Goal: Task Accomplishment & Management: Complete application form

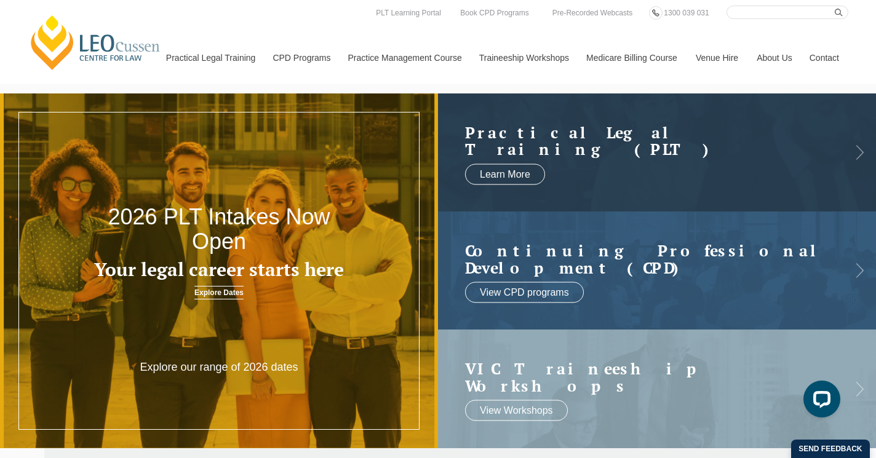
click at [230, 296] on link "Explore Dates" at bounding box center [218, 293] width 49 height 14
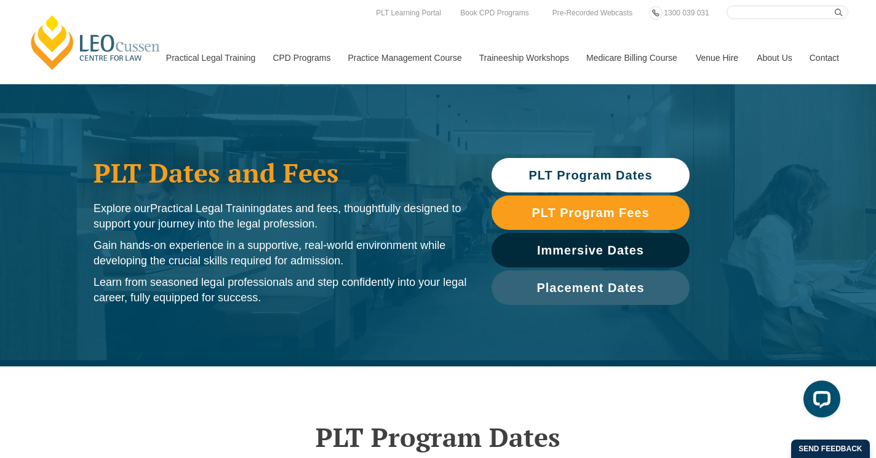
click at [657, 179] on span "PLT Program Dates" at bounding box center [591, 175] width 186 height 12
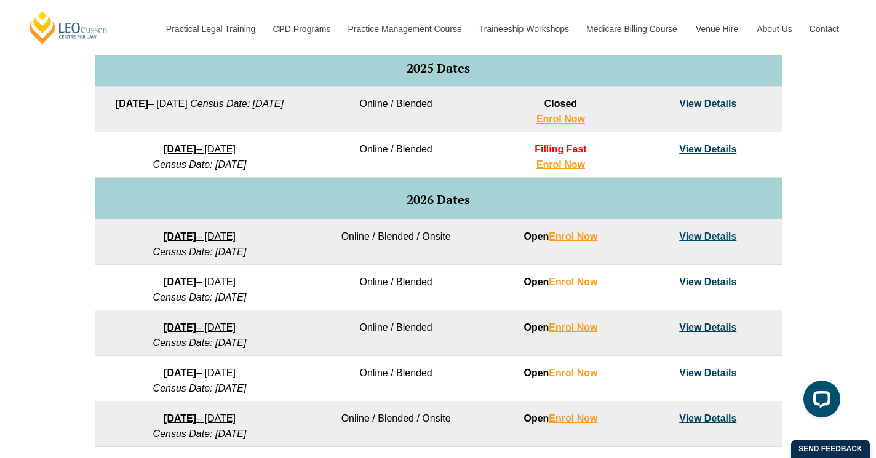
scroll to position [655, 0]
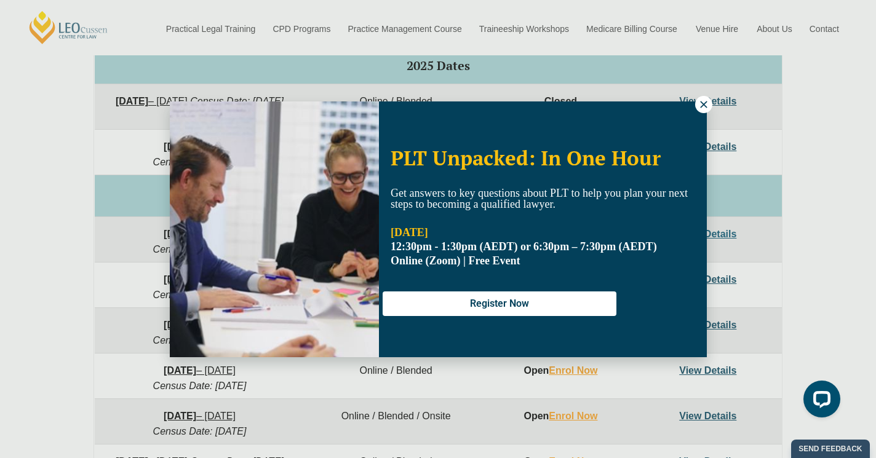
click at [707, 106] on icon at bounding box center [703, 104] width 11 height 11
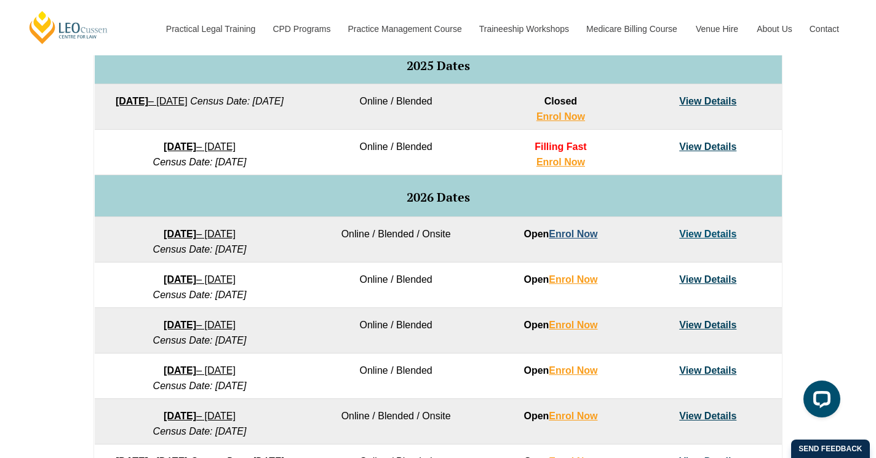
click at [567, 236] on link "Enrol Now" at bounding box center [573, 234] width 49 height 10
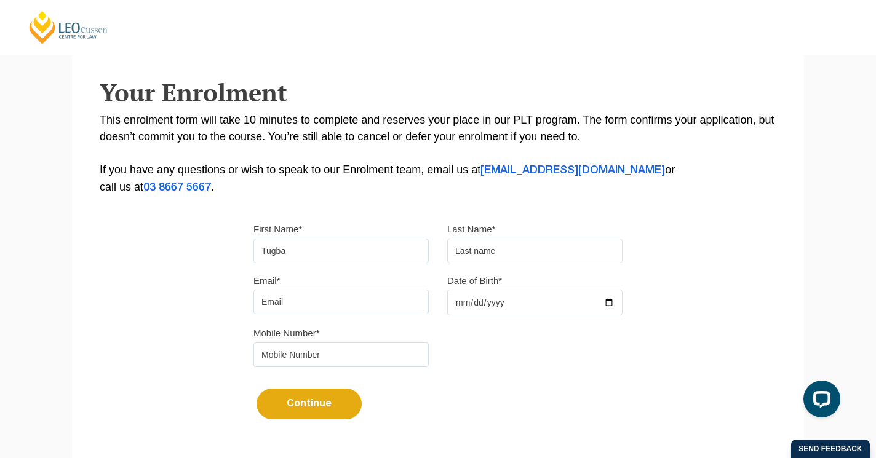
type input "Tugba"
type input "Mimi"
type input "tmimi89@gmail.com"
type input "1989-06-18"
type input "0428077784"
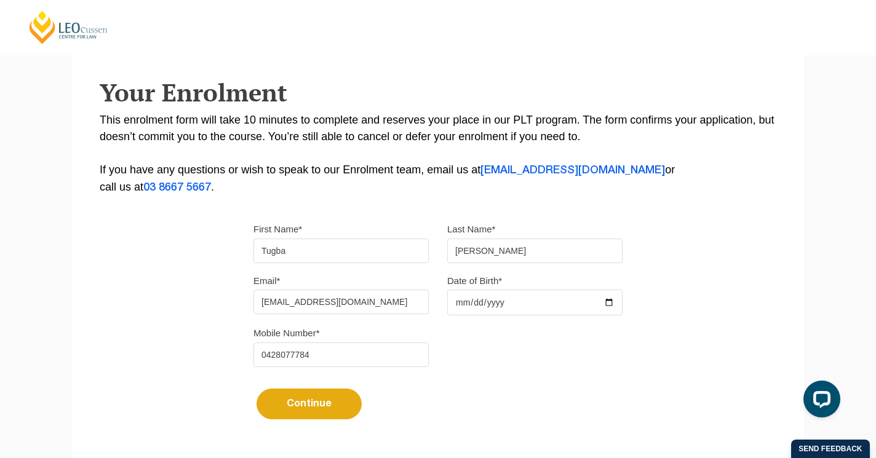
click at [291, 412] on button "Continue" at bounding box center [309, 404] width 105 height 31
select select
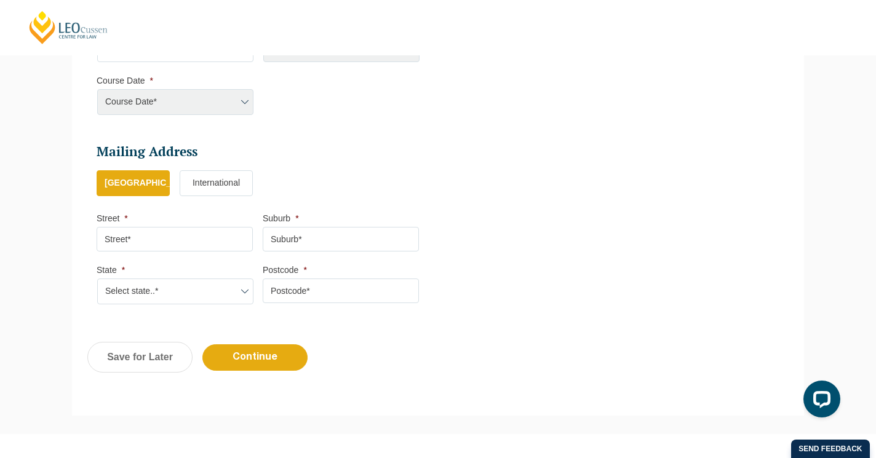
scroll to position [660, 0]
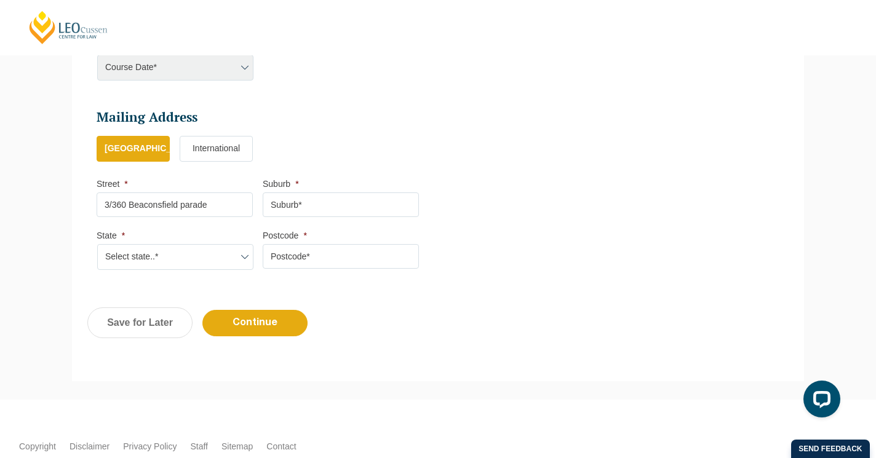
type input "3/360 Beaconsfield parade"
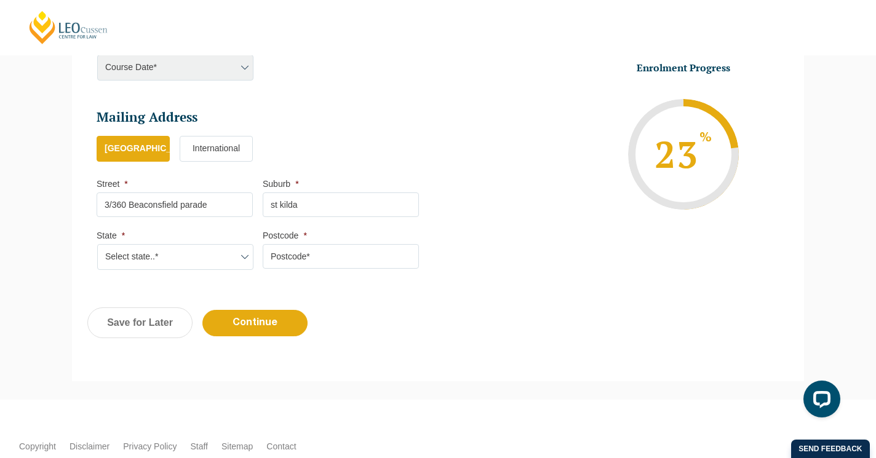
type input "st kilda"
select select "VIC"
click at [276, 254] on input "Postcode *" at bounding box center [341, 256] width 156 height 25
type input "3182"
click at [283, 317] on input "Continue" at bounding box center [254, 323] width 105 height 26
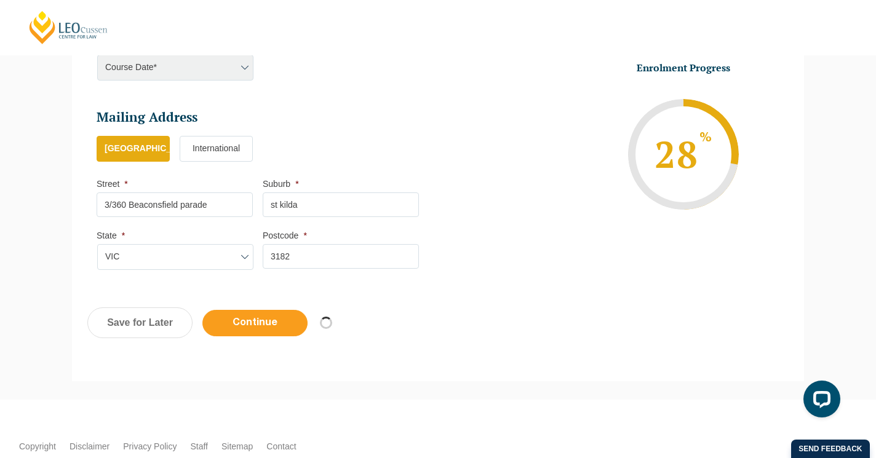
select select
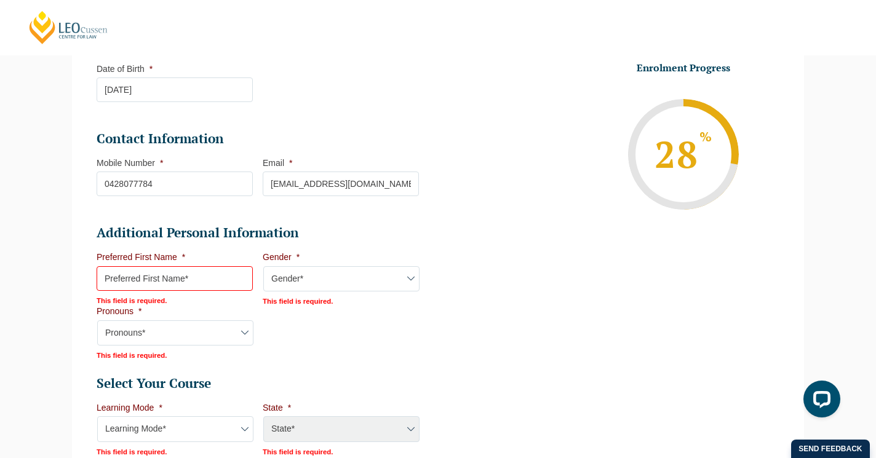
scroll to position [304, 0]
type input "Tugba"
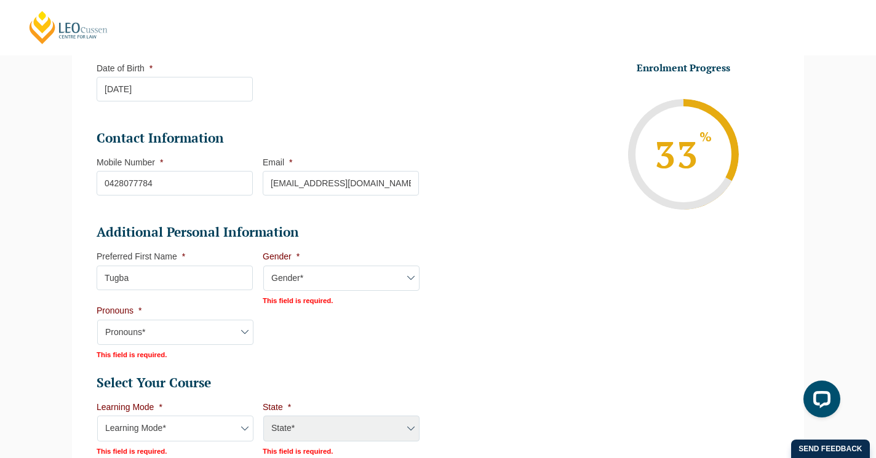
select select "Female"
select select "She/Her/Hers"
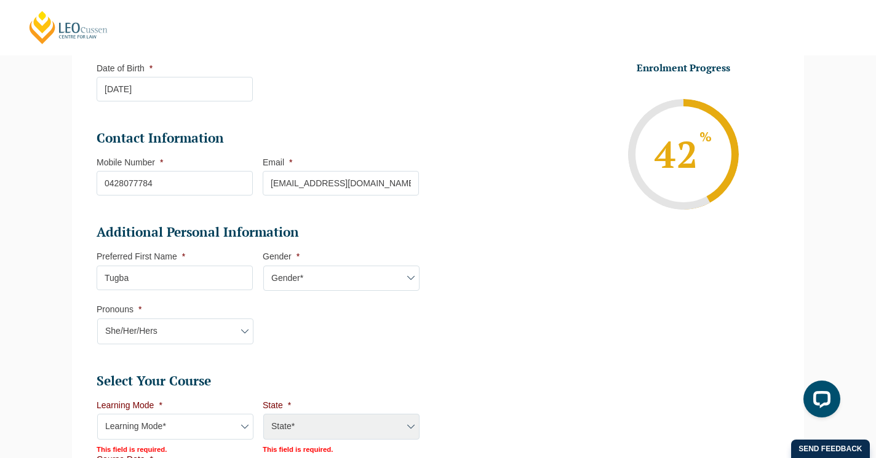
click at [311, 348] on li "Additional Personal Information Preferred First Name * Tugba This field is requ…" at bounding box center [263, 290] width 332 height 133
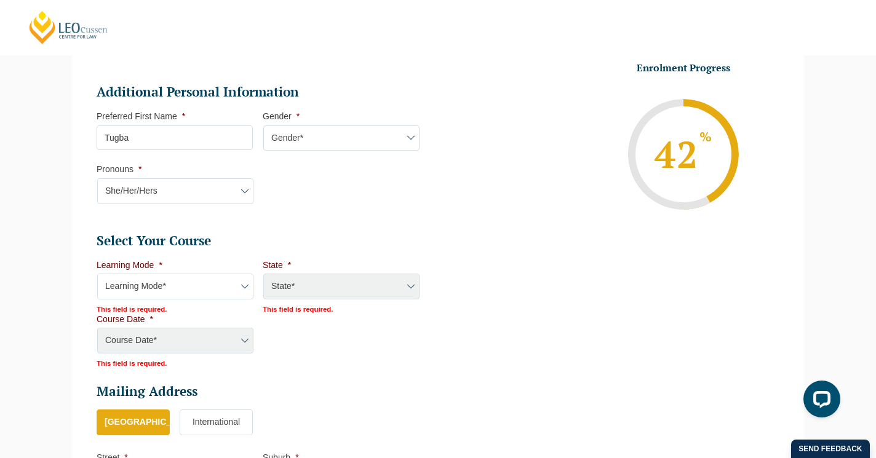
scroll to position [452, 0]
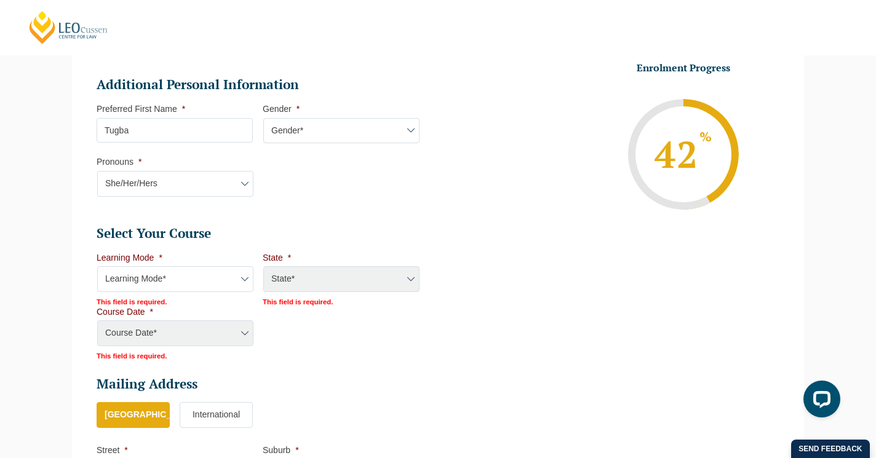
select select "Blended Full Time Learning"
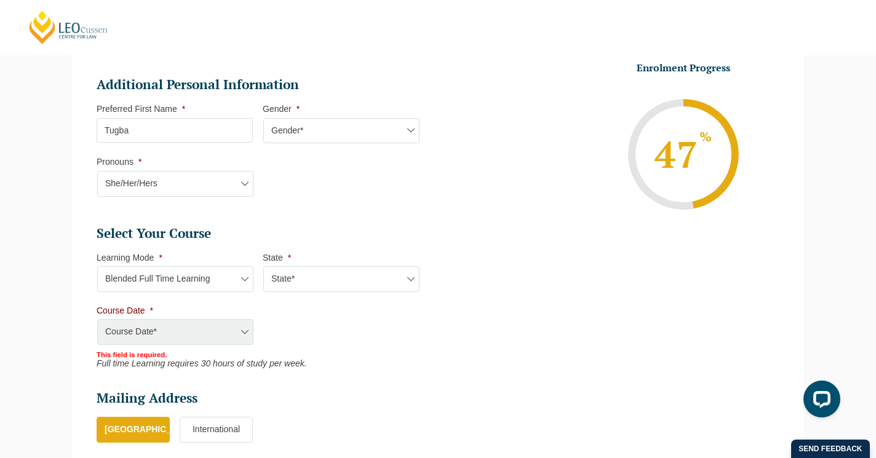
select select "VIC"
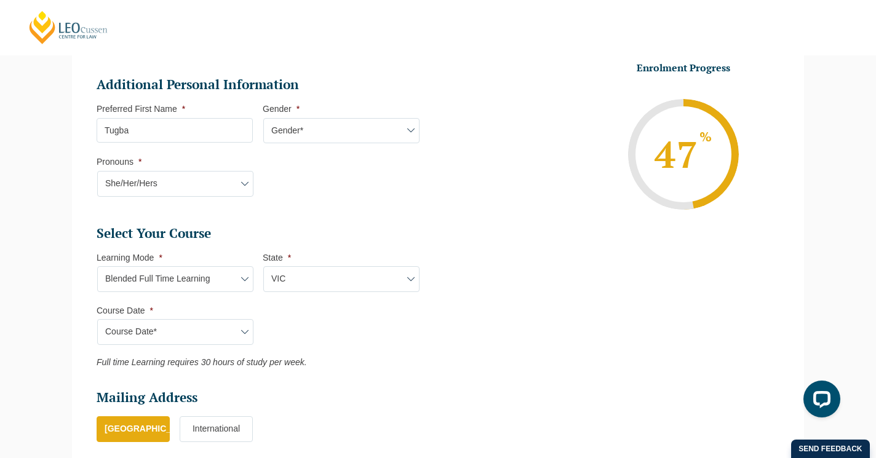
select select "January 2026 (27-Jan-2026 to 12-Jun-2026)"
type input "Intake 01 January 2026 FT"
type input "Practical Legal Training (VIC)"
select select "VIC PLT (JAN) 2026 Full Time Blended"
click at [303, 338] on ul "Select Your Course This field is hidden when viewing the form Only for Flinder …" at bounding box center [263, 296] width 332 height 143
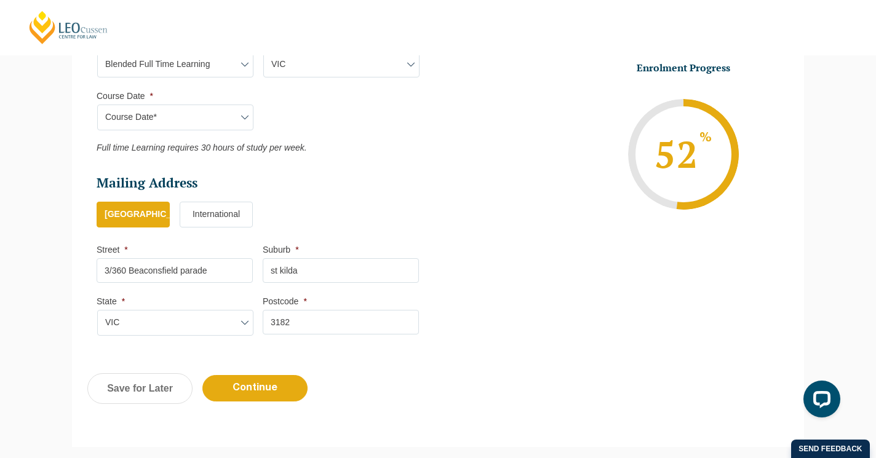
scroll to position [668, 0]
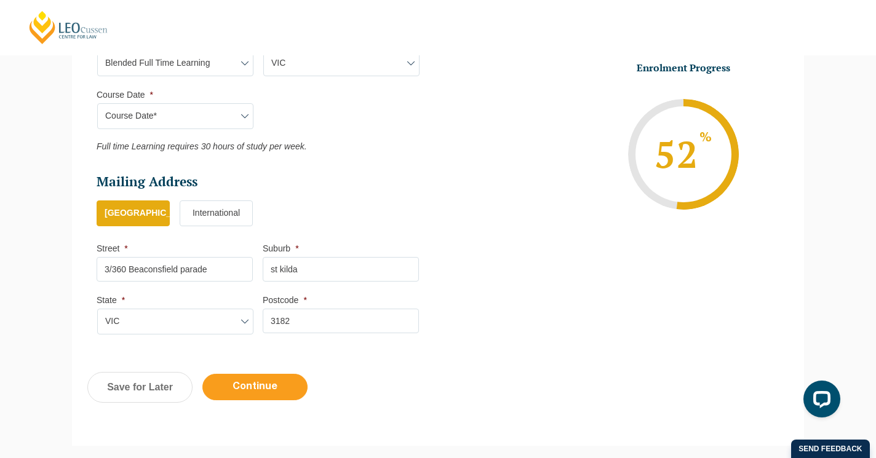
click at [262, 378] on input "Continue" at bounding box center [254, 387] width 105 height 26
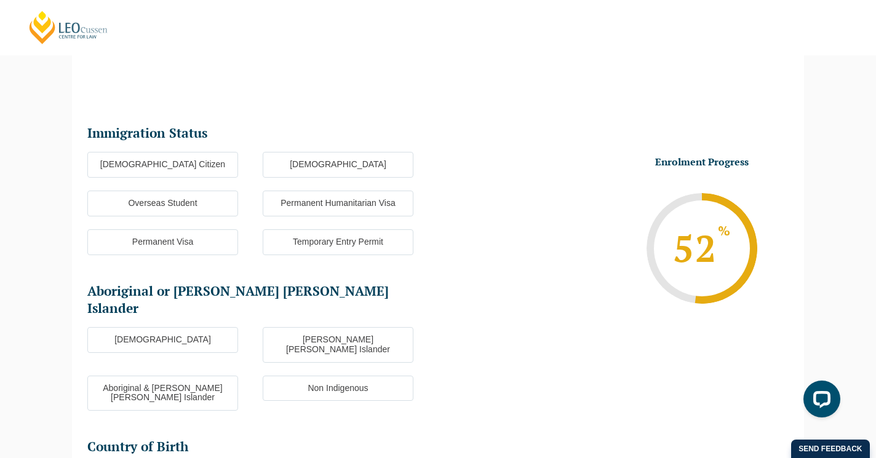
scroll to position [106, 0]
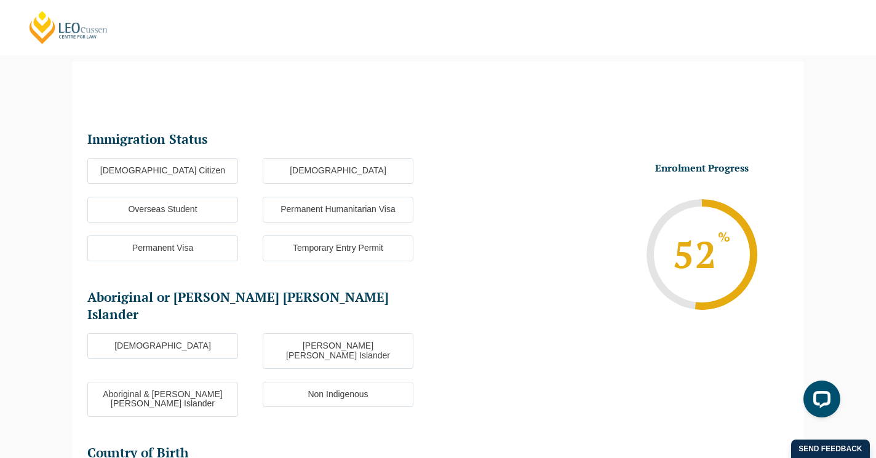
click at [207, 175] on label "Australian Citizen" at bounding box center [162, 171] width 151 height 26
click at [0, 0] on input "Australian Citizen" at bounding box center [0, 0] width 0 height 0
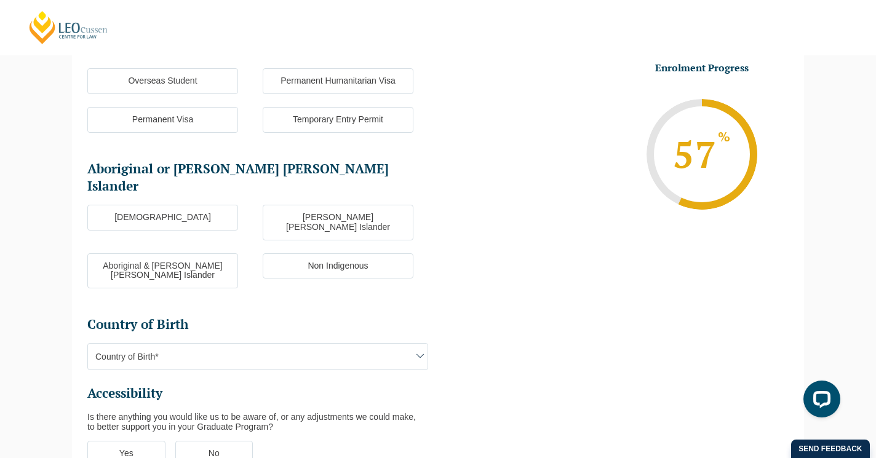
scroll to position [237, 0]
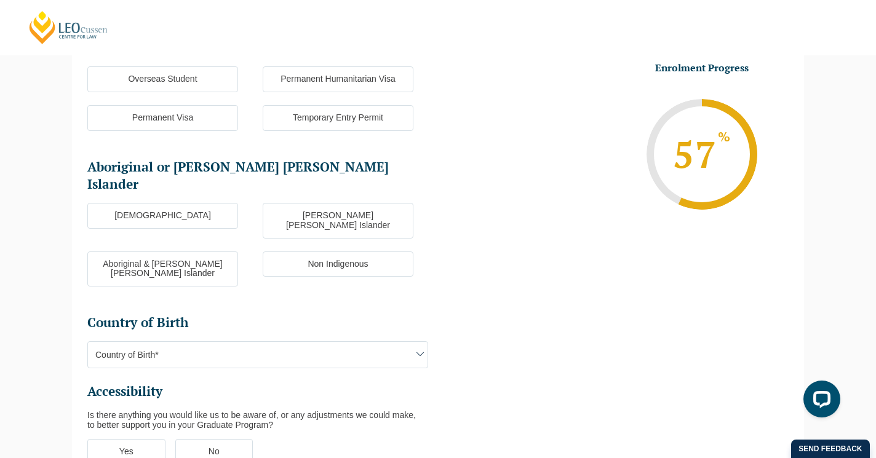
click at [311, 252] on label "Non Indigenous" at bounding box center [338, 265] width 151 height 26
click at [0, 0] on input "Non Indigenous" at bounding box center [0, 0] width 0 height 0
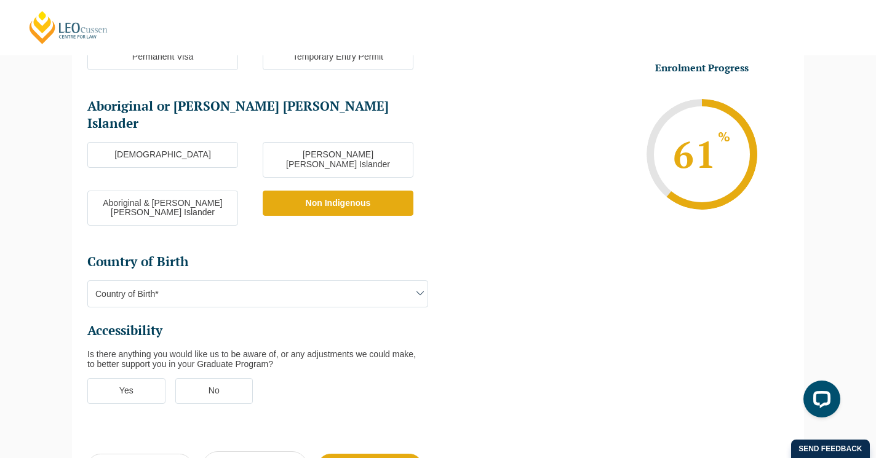
scroll to position [298, 0]
click at [304, 281] on span "Country of Birth*" at bounding box center [258, 294] width 340 height 26
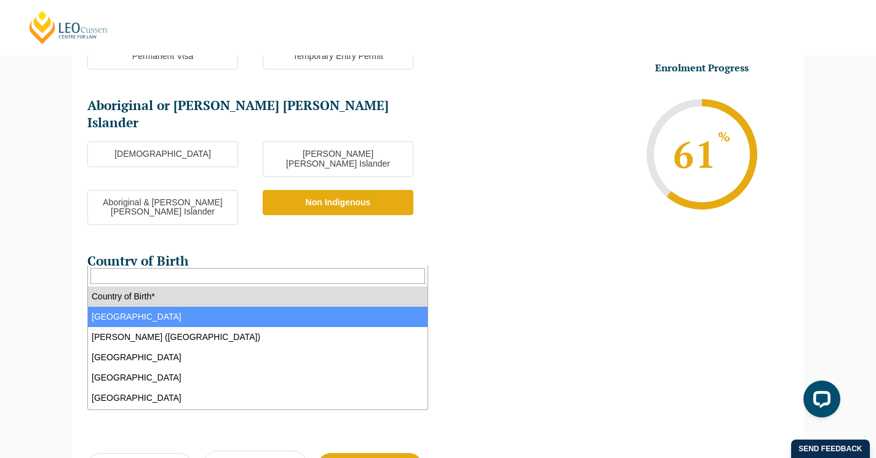
select select "Australia 1101"
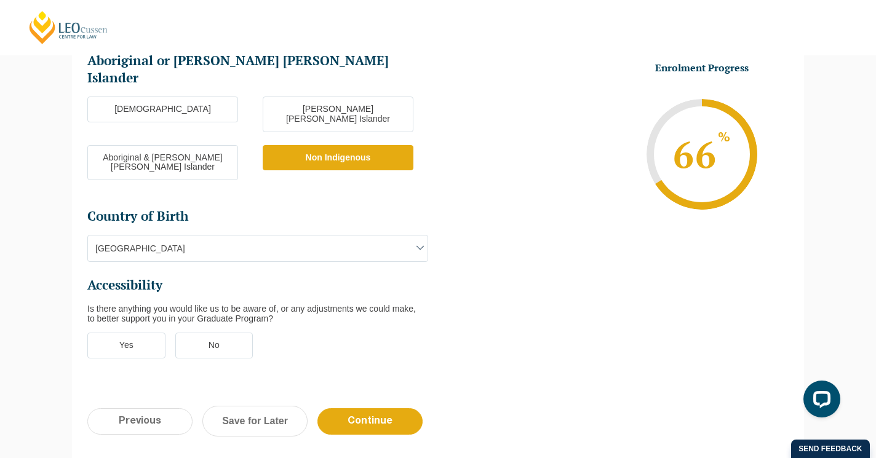
scroll to position [346, 0]
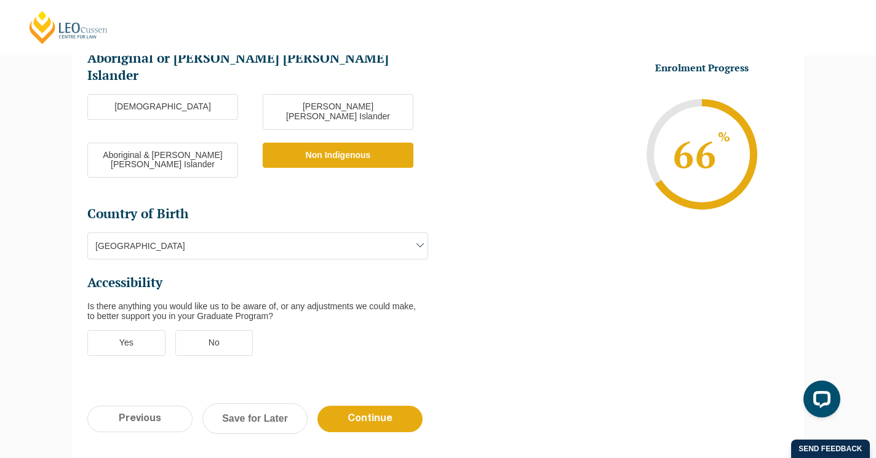
click at [215, 330] on label "No" at bounding box center [214, 343] width 78 height 26
click at [0, 0] on input "No" at bounding box center [0, 0] width 0 height 0
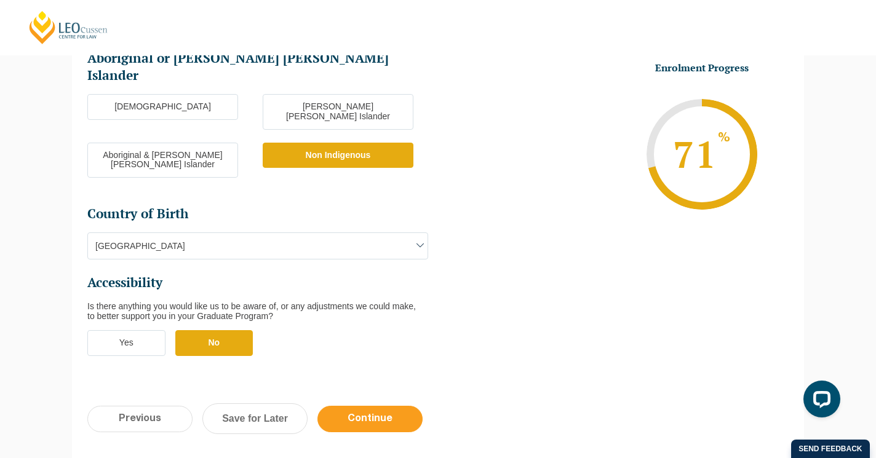
click at [374, 406] on input "Continue" at bounding box center [369, 419] width 105 height 26
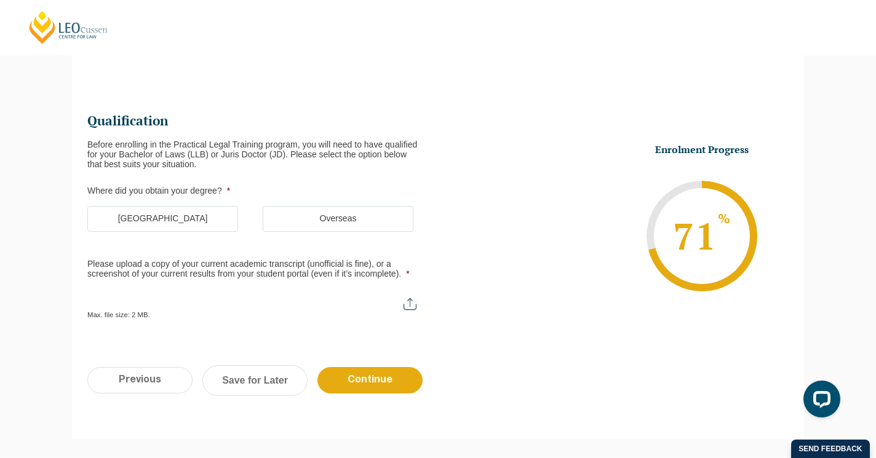
scroll to position [106, 0]
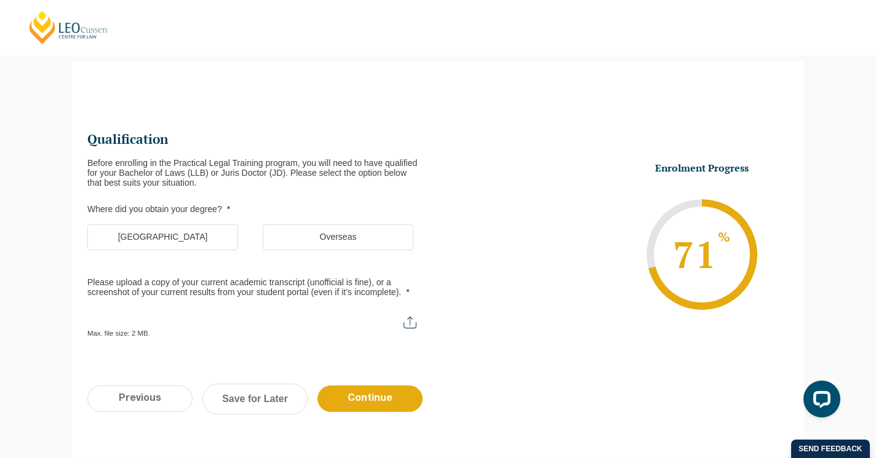
click at [217, 236] on label "Australia" at bounding box center [162, 238] width 151 height 26
click at [0, 0] on input "Australia" at bounding box center [0, 0] width 0 height 0
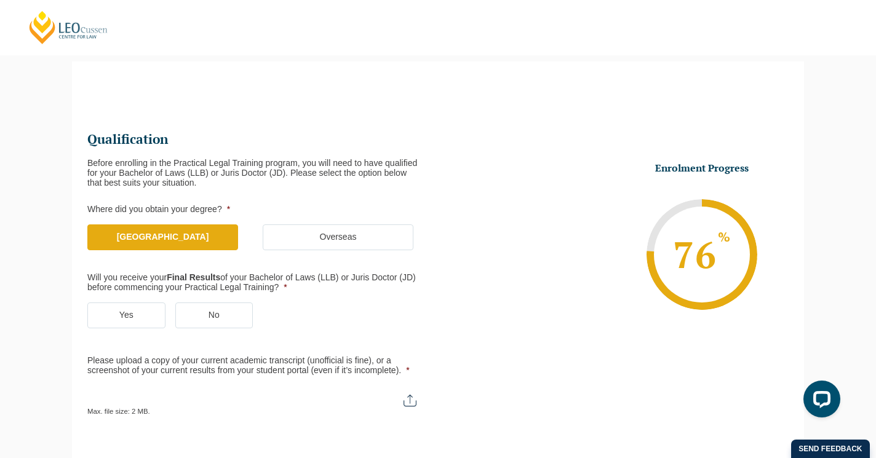
click at [196, 323] on label "No" at bounding box center [214, 316] width 78 height 26
click at [0, 0] on input "No" at bounding box center [0, 0] width 0 height 0
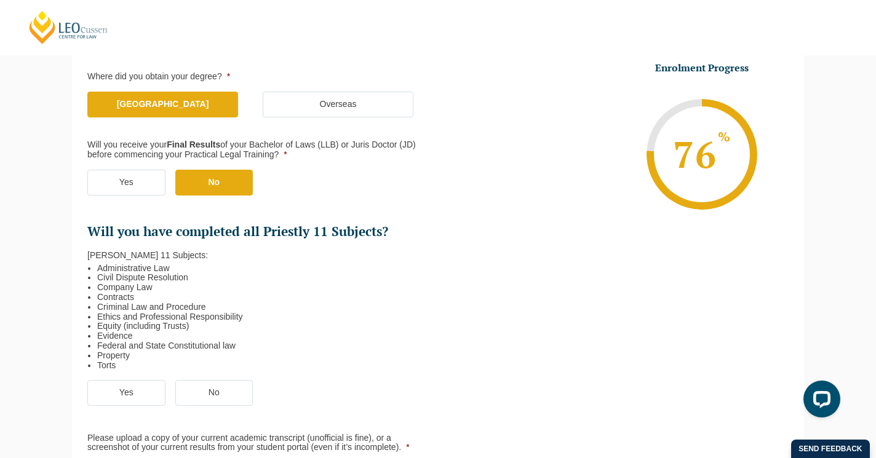
scroll to position [241, 0]
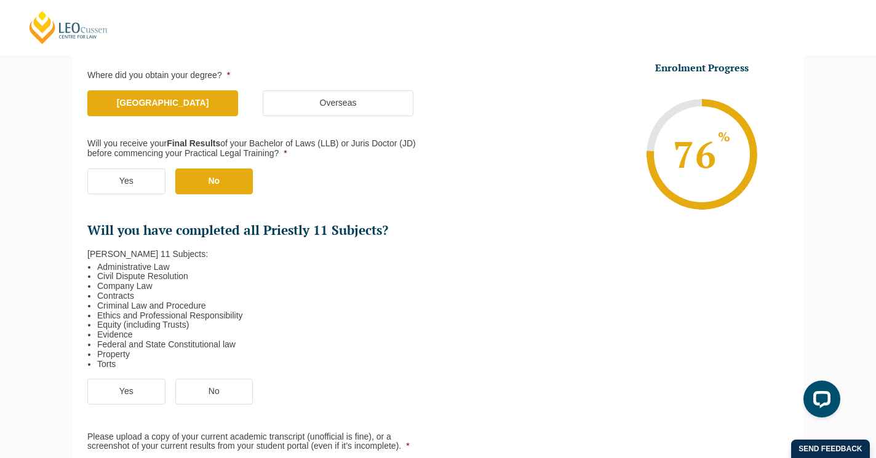
click at [142, 394] on label "Yes" at bounding box center [126, 392] width 78 height 26
click at [0, 0] on input "Yes" at bounding box center [0, 0] width 0 height 0
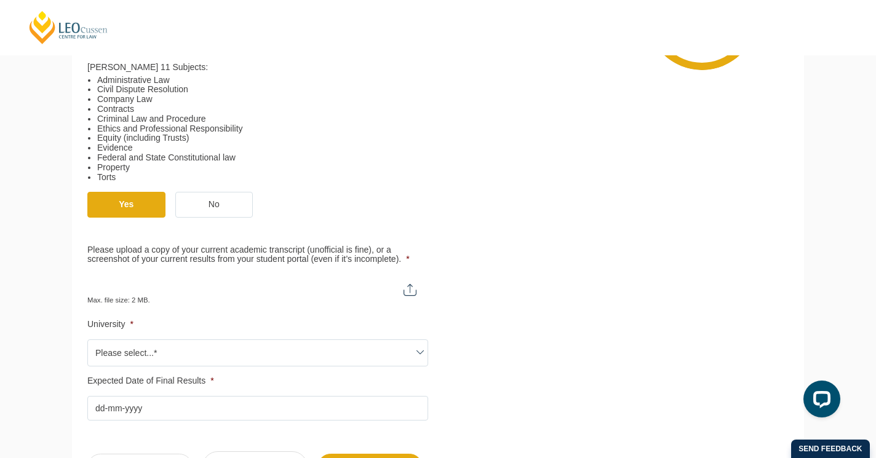
scroll to position [429, 0]
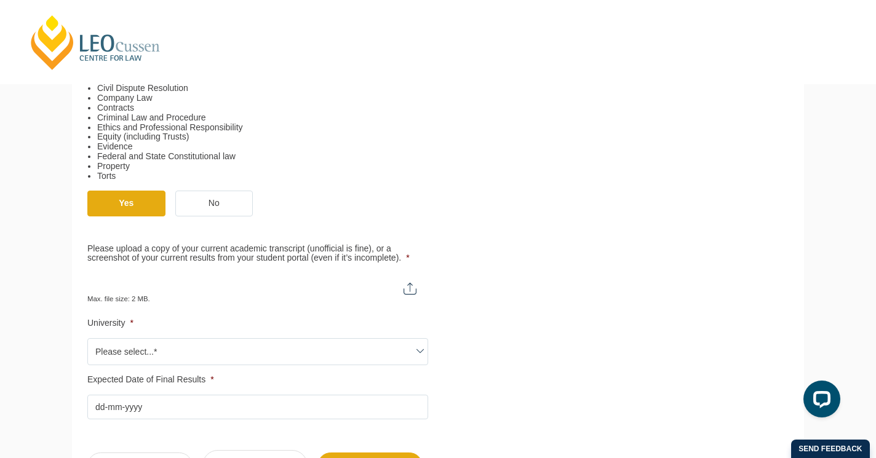
click at [409, 290] on div "Max. file size: 2 MB." at bounding box center [257, 288] width 341 height 31
click at [412, 278] on input "Please upload a copy of your current academic transcript (unofficial is fine), …" at bounding box center [257, 283] width 341 height 21
type input "C:\fakepath\-dMl9XNULU6PL8ZRCfYgNQ-2.pdf"
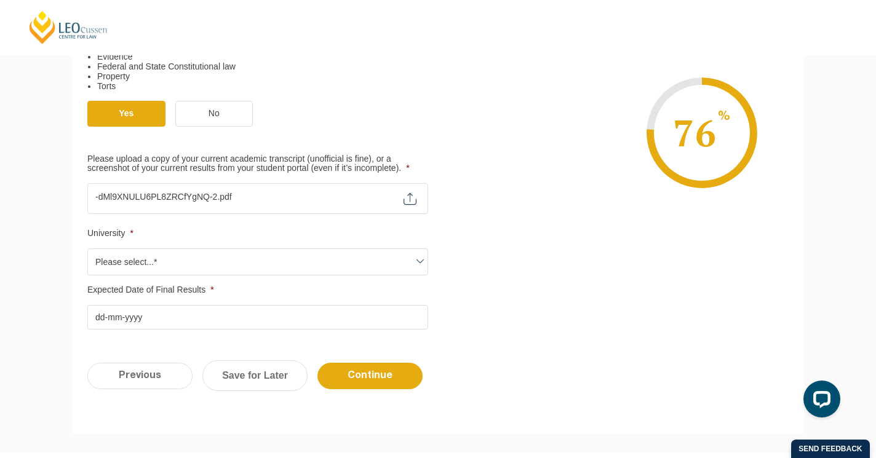
scroll to position [532, 0]
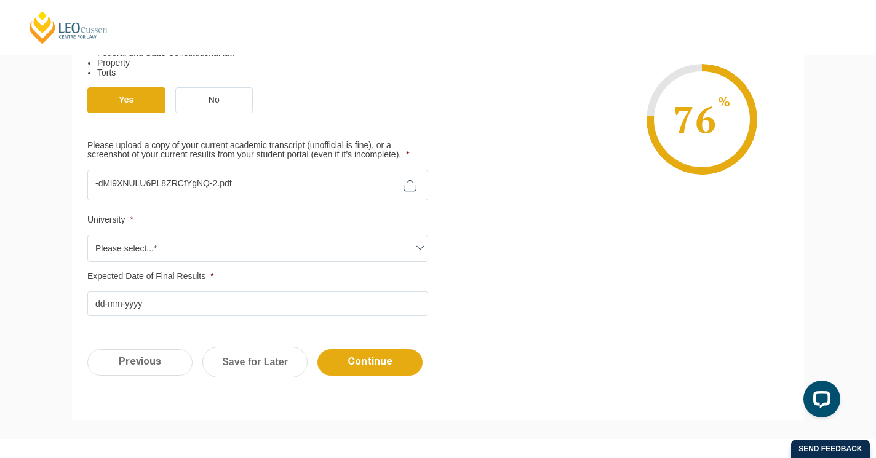
click at [407, 241] on span "Please select...*" at bounding box center [258, 249] width 340 height 26
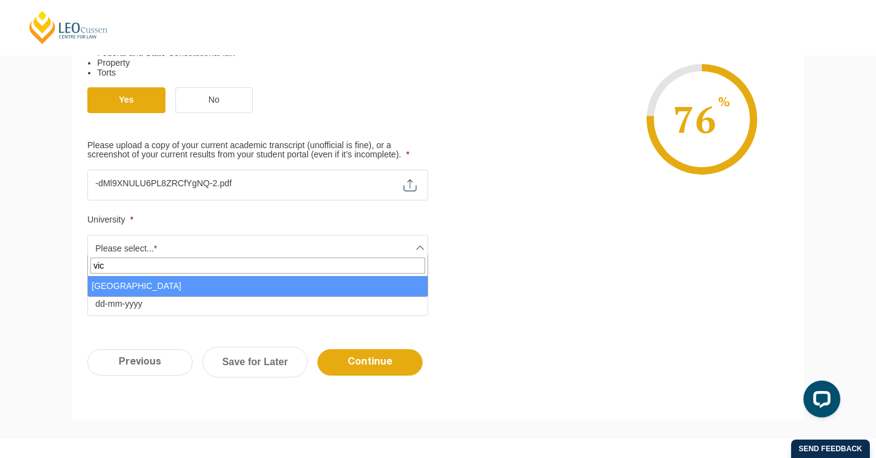
type input "vic"
select select "Victoria University"
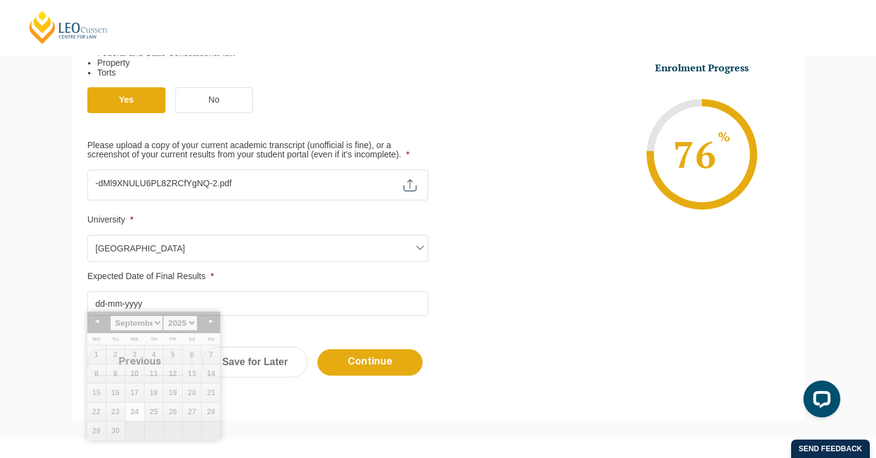
click at [292, 297] on input "Expected Date of Final Results *" at bounding box center [257, 304] width 341 height 25
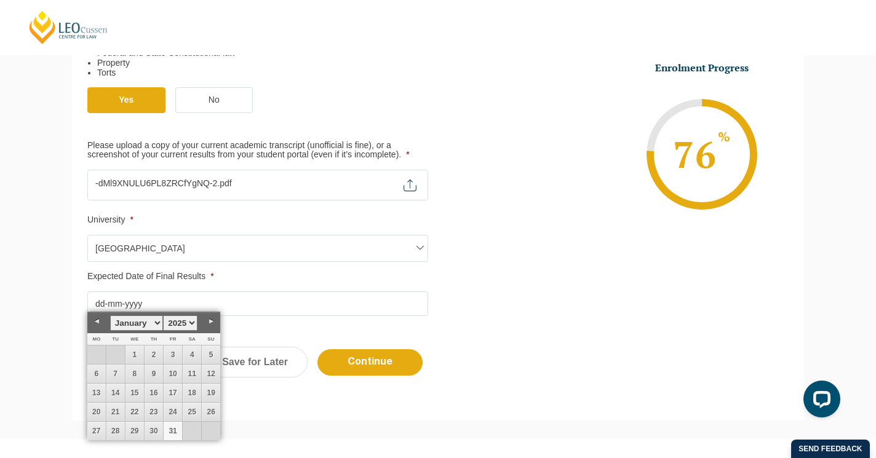
click at [172, 431] on link "31" at bounding box center [173, 431] width 18 height 18
type input "31-01-2025"
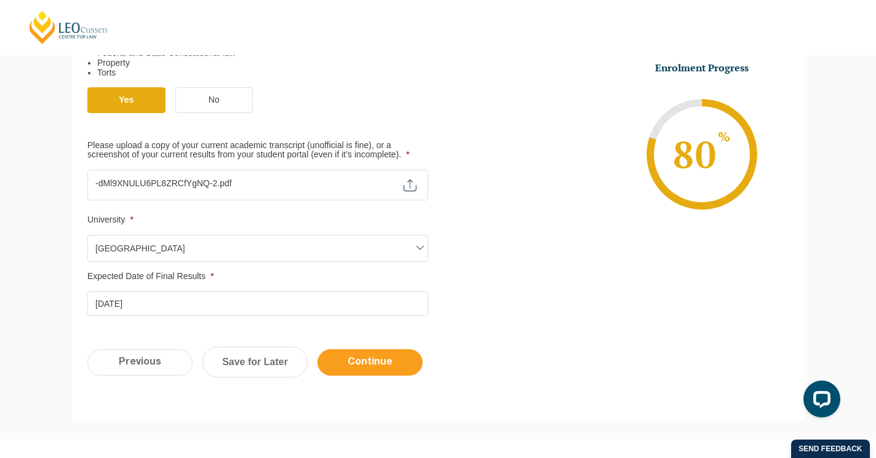
click at [372, 357] on input "Continue" at bounding box center [369, 362] width 105 height 26
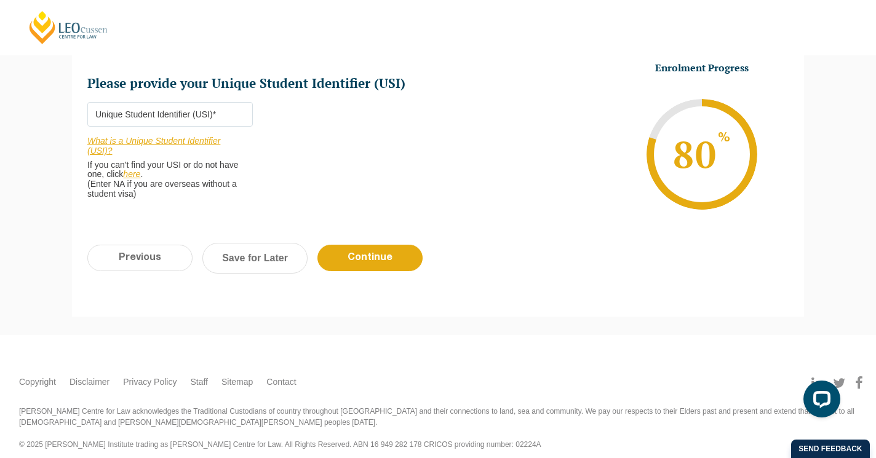
scroll to position [0, 0]
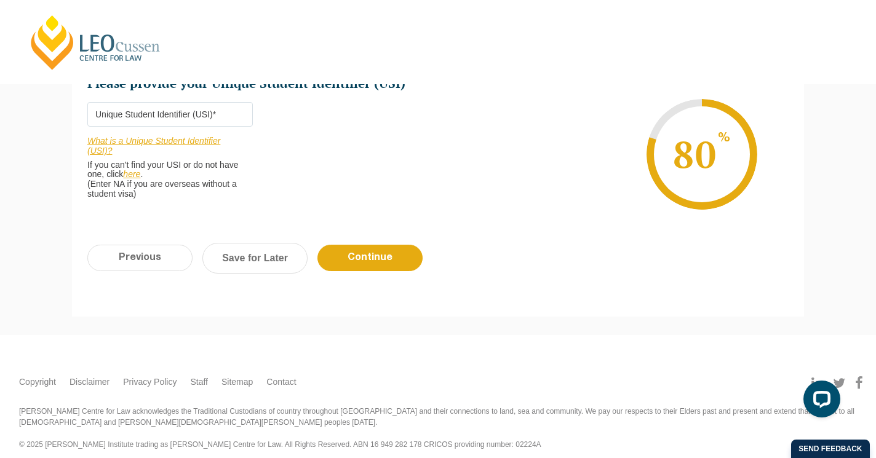
click at [153, 104] on input "Please provide your Unique Student Identifier (USI) *" at bounding box center [170, 114] width 166 height 25
paste input "MM2GJZJ994"
type input "MM2GJZJ994"
click at [350, 260] on input "Continue" at bounding box center [369, 258] width 105 height 26
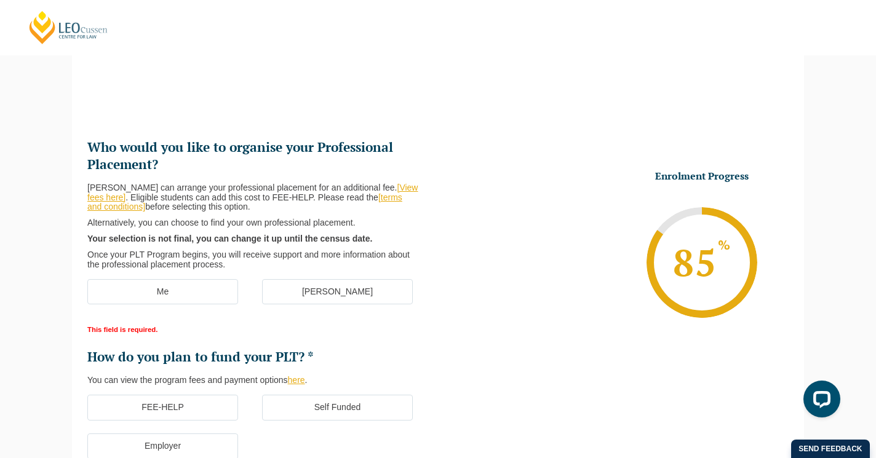
scroll to position [158, 0]
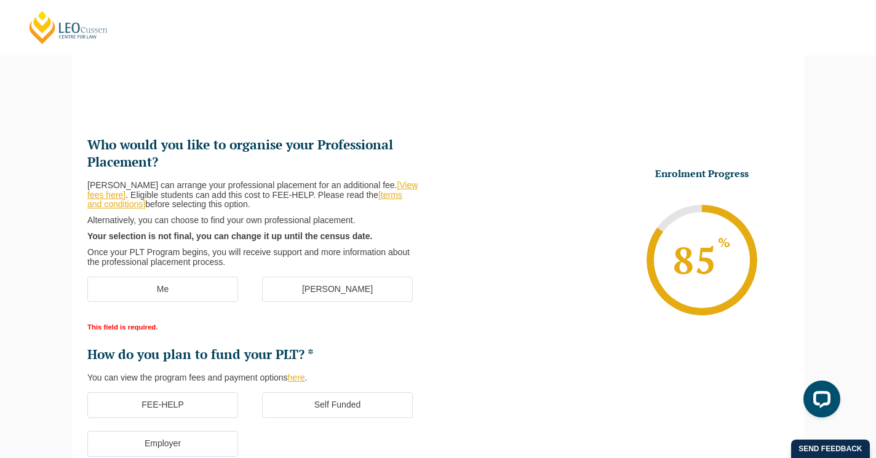
click at [369, 293] on label "[PERSON_NAME]" at bounding box center [337, 290] width 151 height 26
click at [0, 0] on input "[PERSON_NAME]" at bounding box center [0, 0] width 0 height 0
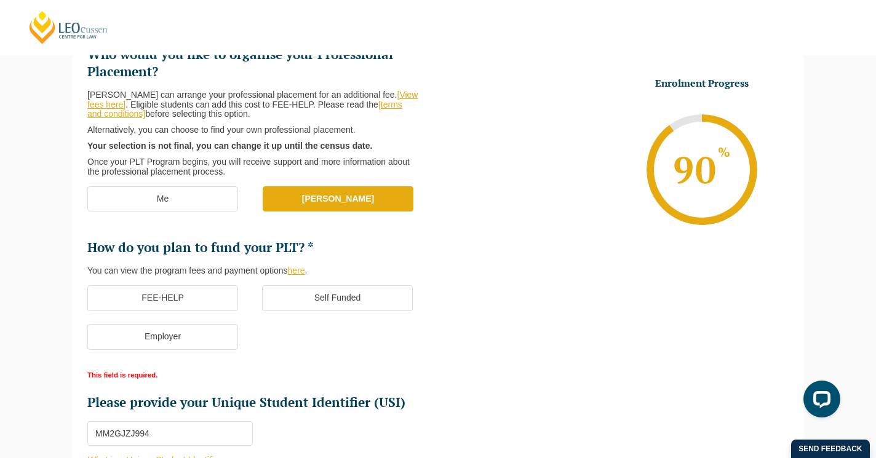
scroll to position [249, 0]
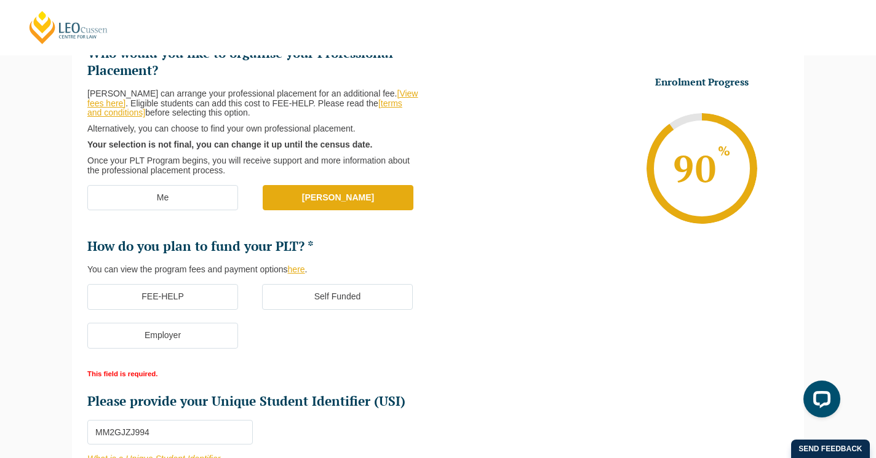
click at [222, 291] on label "FEE-HELP" at bounding box center [162, 297] width 151 height 26
click at [0, 0] on input "FEE-HELP" at bounding box center [0, 0] width 0 height 0
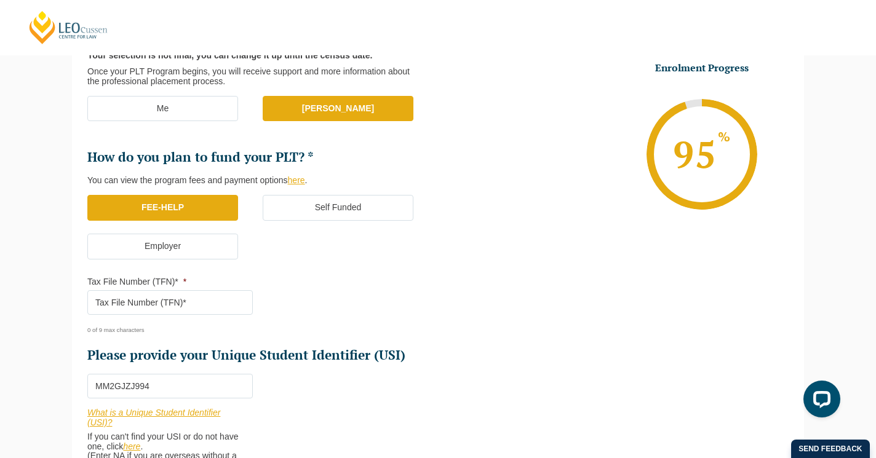
scroll to position [351, 0]
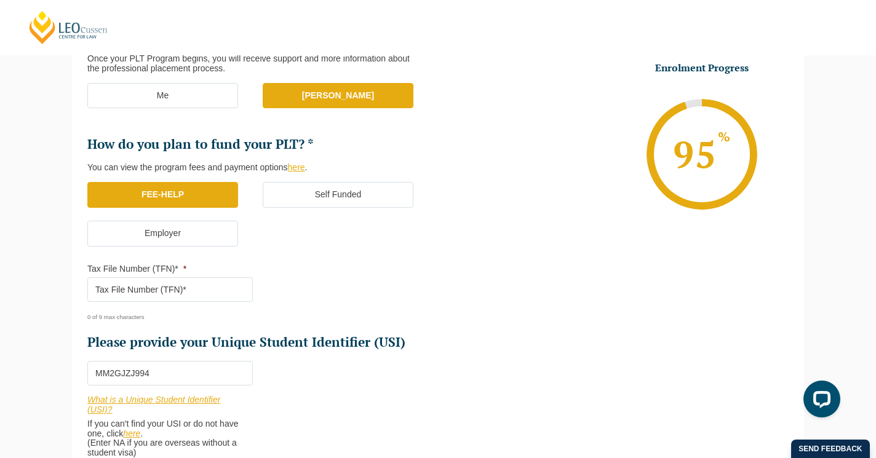
click at [210, 282] on input "Tax File Number (TFN)* *" at bounding box center [170, 289] width 166 height 25
type input "807776772"
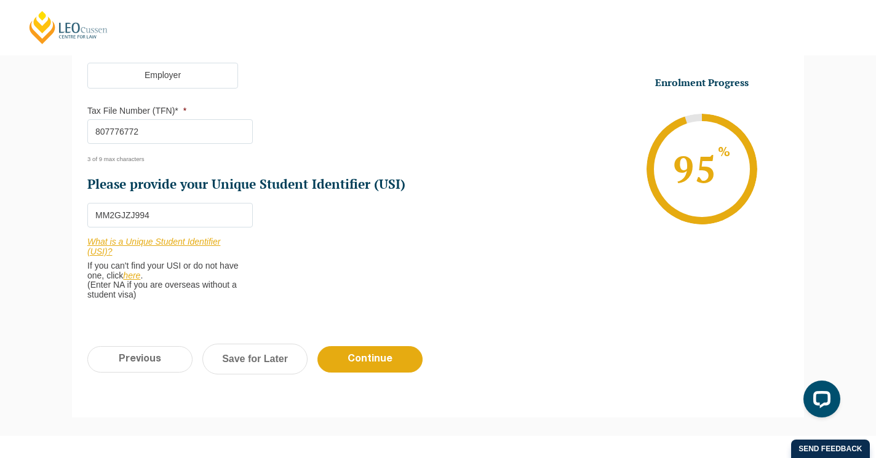
scroll to position [541, 0]
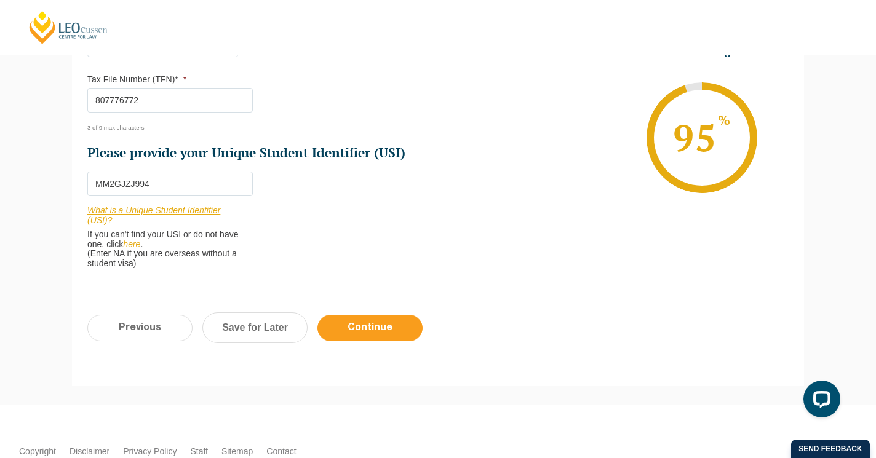
click at [356, 325] on input "Continue" at bounding box center [369, 328] width 105 height 26
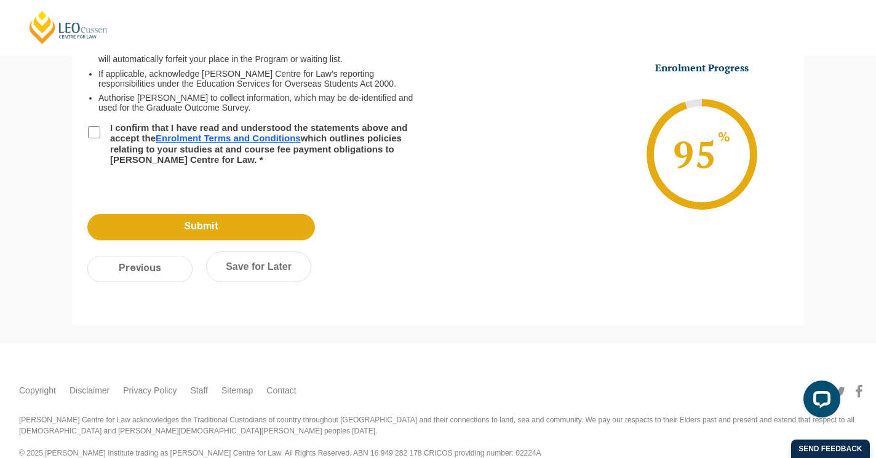
scroll to position [106, 0]
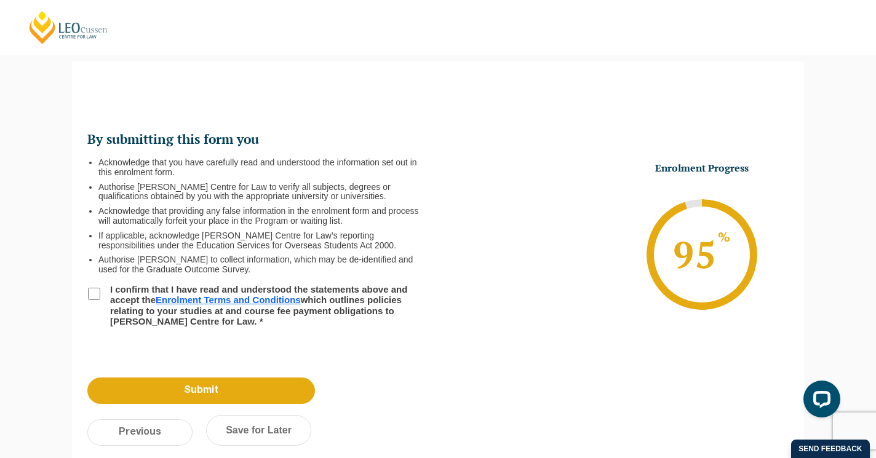
click at [94, 292] on input "I confirm that I have read and understood the statements above and accept the E…" at bounding box center [94, 294] width 12 height 12
checkbox input "true"
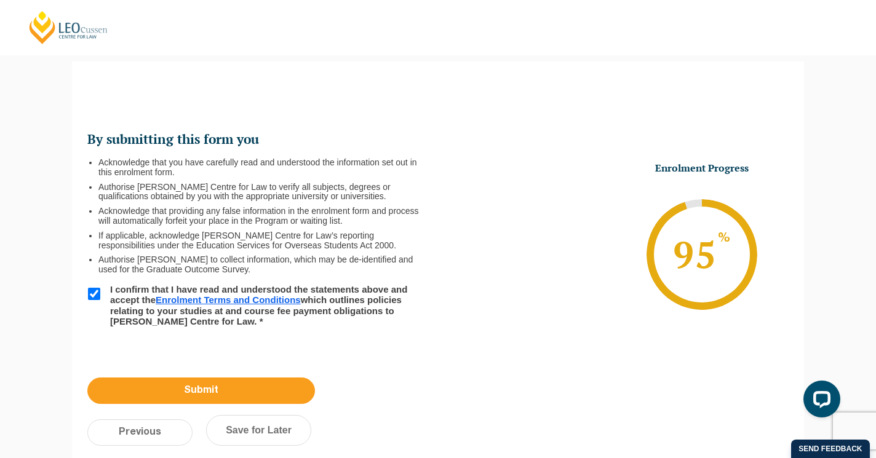
click at [238, 393] on input "Submit" at bounding box center [201, 391] width 228 height 26
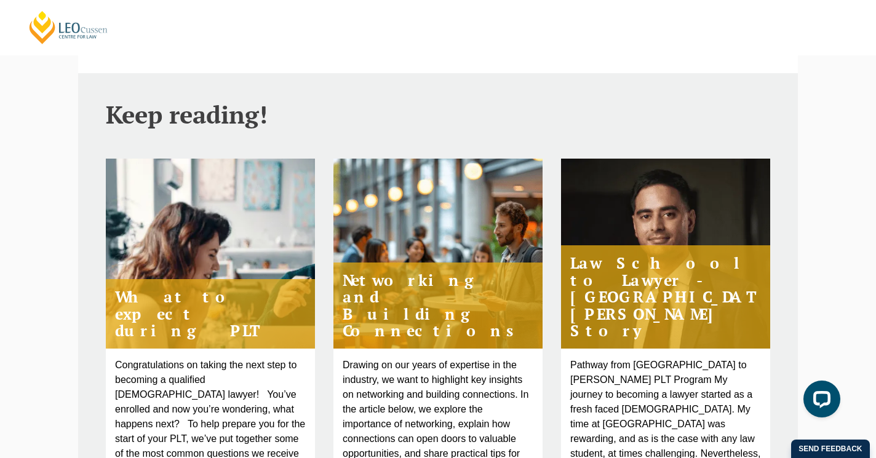
scroll to position [417, 0]
